Goal: Communication & Community: Participate in discussion

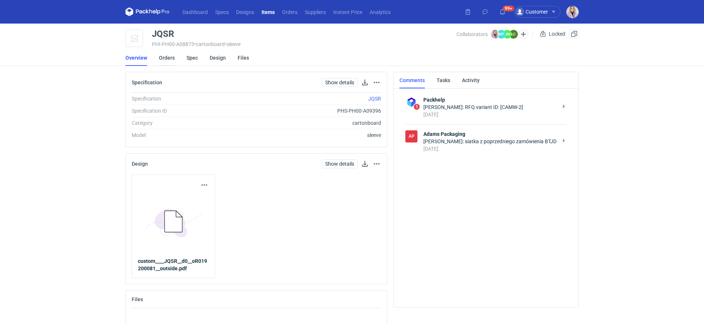
click at [169, 61] on link "Orders" at bounding box center [167, 58] width 16 height 16
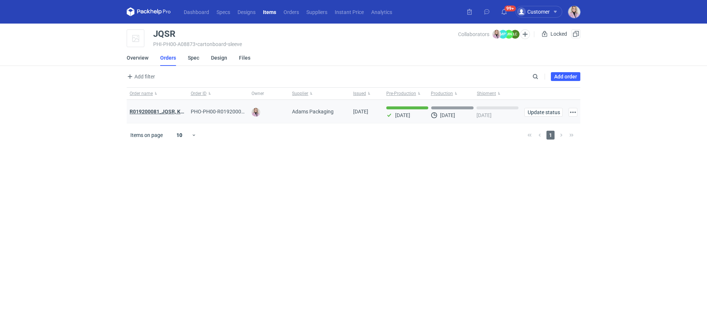
click at [153, 113] on strong "R019200081_JQSR, KAYL" at bounding box center [160, 112] width 60 height 6
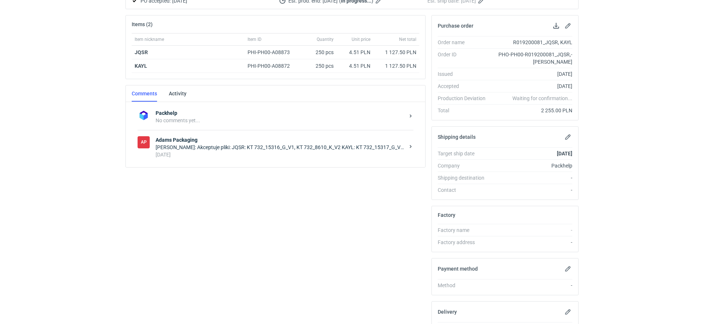
scroll to position [102, 0]
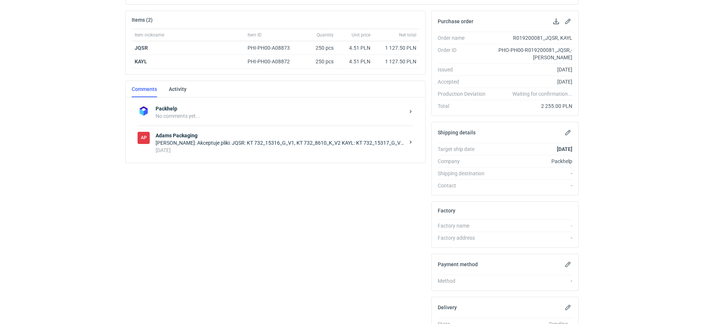
click at [220, 147] on div "15 days ago" at bounding box center [280, 149] width 249 height 7
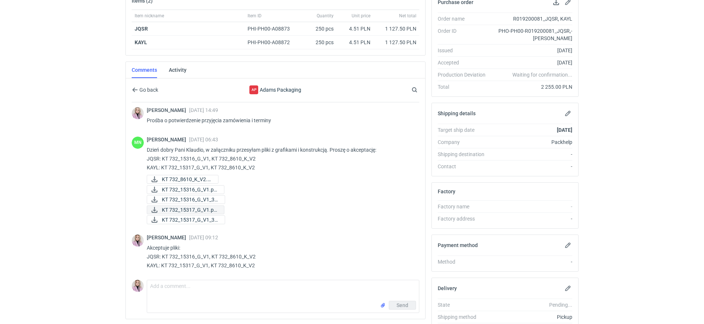
scroll to position [121, 0]
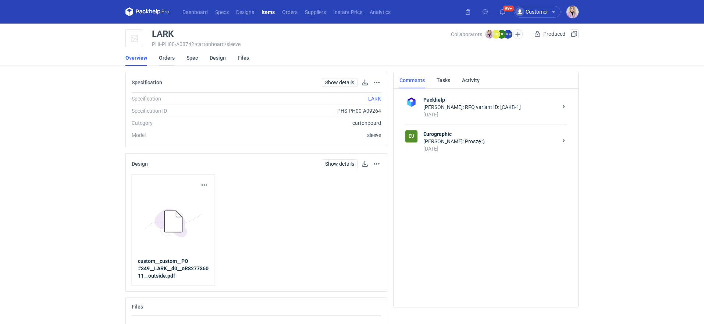
click at [169, 60] on link "Orders" at bounding box center [167, 58] width 16 height 16
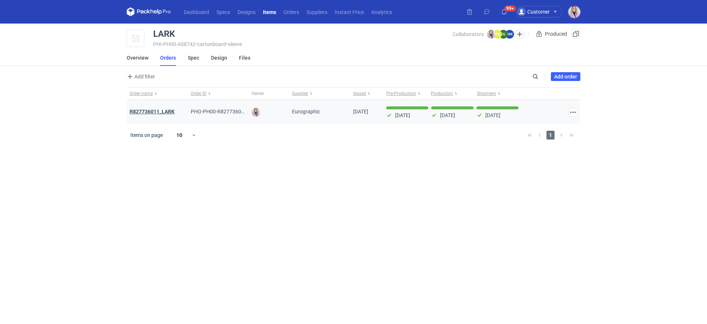
click at [151, 111] on strong "R827736011_LARK" at bounding box center [152, 112] width 45 height 6
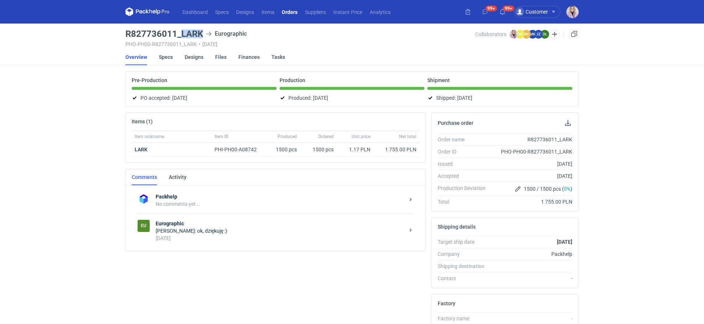
drag, startPoint x: 202, startPoint y: 36, endPoint x: 182, endPoint y: 33, distance: 20.5
click at [182, 33] on h3 "R827736011_LARK" at bounding box center [164, 33] width 78 height 9
copy h3 "LARK"
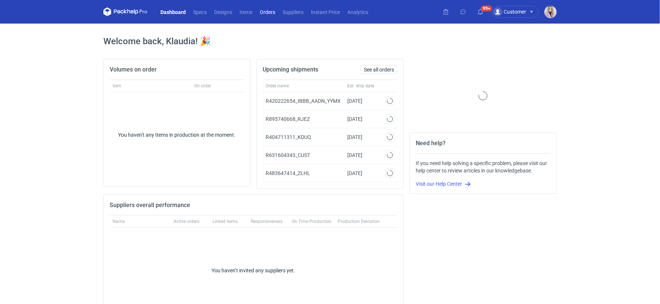
click at [269, 10] on link "Orders" at bounding box center [267, 11] width 23 height 9
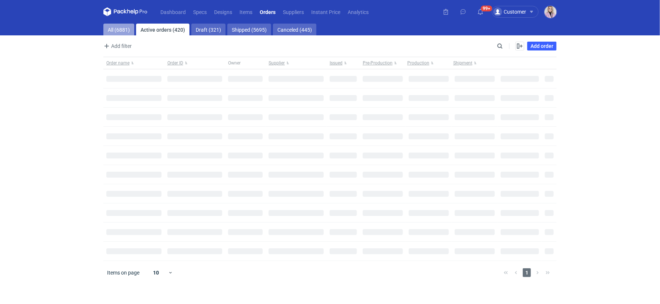
click at [115, 28] on link "All (6881)" at bounding box center [118, 30] width 31 height 12
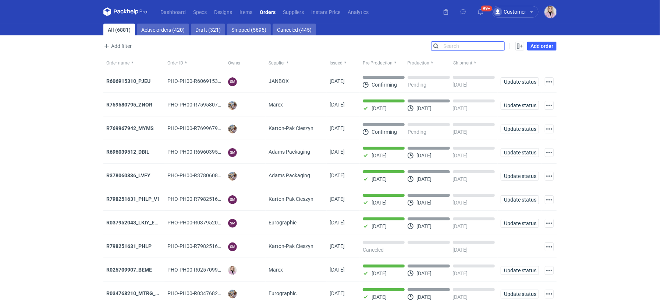
click at [498, 46] on input "Search" at bounding box center [468, 46] width 73 height 9
click at [499, 46] on input "Search" at bounding box center [468, 46] width 73 height 9
paste input "REXM"
type input "REXM"
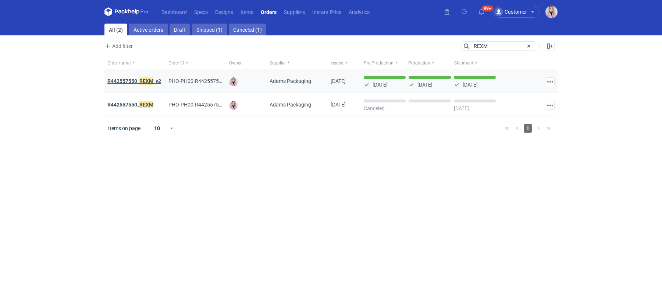
click at [141, 80] on em "REXM" at bounding box center [146, 81] width 14 height 8
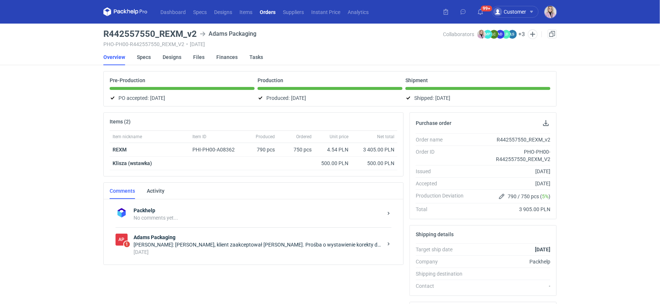
click at [239, 250] on div "[DATE]" at bounding box center [258, 251] width 249 height 7
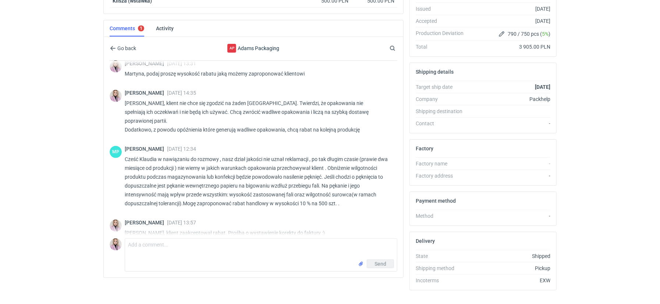
scroll to position [164, 0]
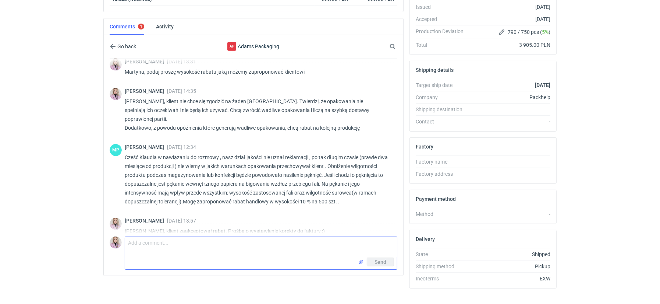
click at [160, 243] on textarea "Comment message" at bounding box center [261, 247] width 272 height 21
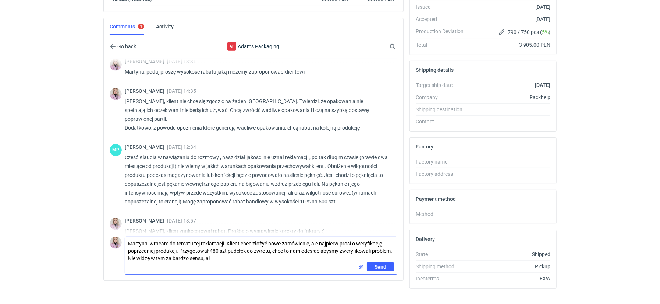
drag, startPoint x: 216, startPoint y: 259, endPoint x: 128, endPoint y: 256, distance: 88.4
click at [128, 256] on textarea "Martyna, wracam do tematu tej reklamacji. Klient chce złożyć nowe zamówienie, a…" at bounding box center [261, 249] width 272 height 25
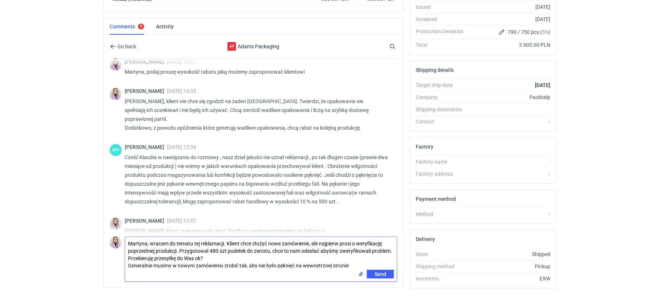
drag, startPoint x: 354, startPoint y: 263, endPoint x: 203, endPoint y: 261, distance: 150.5
click at [198, 263] on textarea "Martyna, wracam do tematu tej reklamacji. Klient chce złożyć nowe zamówienie, a…" at bounding box center [261, 253] width 272 height 33
click at [164, 265] on textarea "Martyna, wracam do tematu tej reklamacji. Klient chce złożyć nowe zamówienie, a…" at bounding box center [261, 253] width 272 height 33
drag, startPoint x: 246, startPoint y: 263, endPoint x: 229, endPoint y: 263, distance: 16.9
click at [229, 263] on textarea "Martyna, wracam do tematu tej reklamacji. Klient chce złożyć nowe zamówienie, a…" at bounding box center [261, 253] width 272 height 33
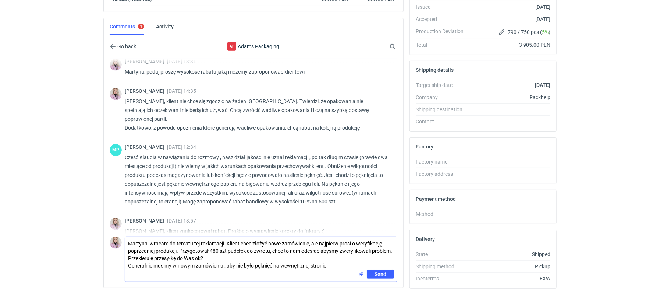
drag, startPoint x: 173, startPoint y: 264, endPoint x: 161, endPoint y: 264, distance: 11.4
click at [162, 264] on textarea "Martyna, wracam do tematu tej reklamacji. Klient chce złożyć nowe zamówienie, a…" at bounding box center [261, 253] width 272 height 33
click at [201, 263] on textarea "Martyna, wracam do tematu tej reklamacji. Klient chce złożyć nowe zamówienie, a…" at bounding box center [261, 253] width 272 height 33
click at [392, 262] on textarea "Martyna, wracam do tematu tej reklamacji. Klient chce złożyć nowe zamówienie, a…" at bounding box center [261, 253] width 272 height 33
type textarea "Martyna, wracam do tematu tej reklamacji. Klient chce złożyć nowe zamówienie, a…"
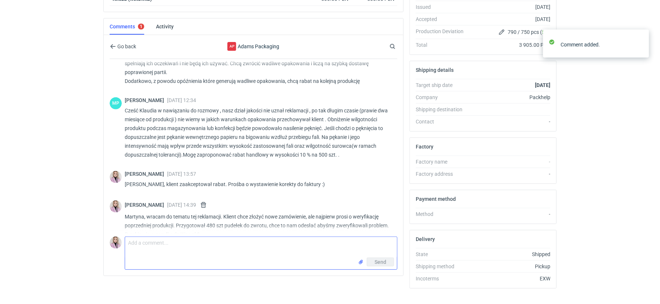
scroll to position [350, 0]
